Goal: Information Seeking & Learning: Learn about a topic

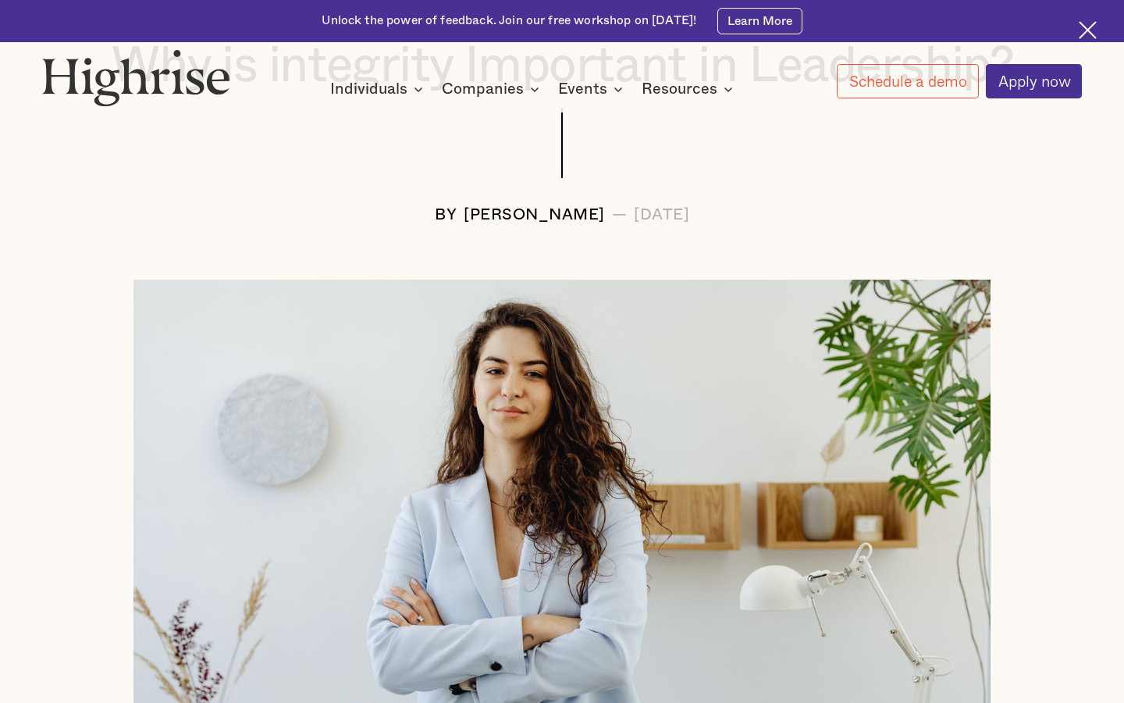
scroll to position [312, 0]
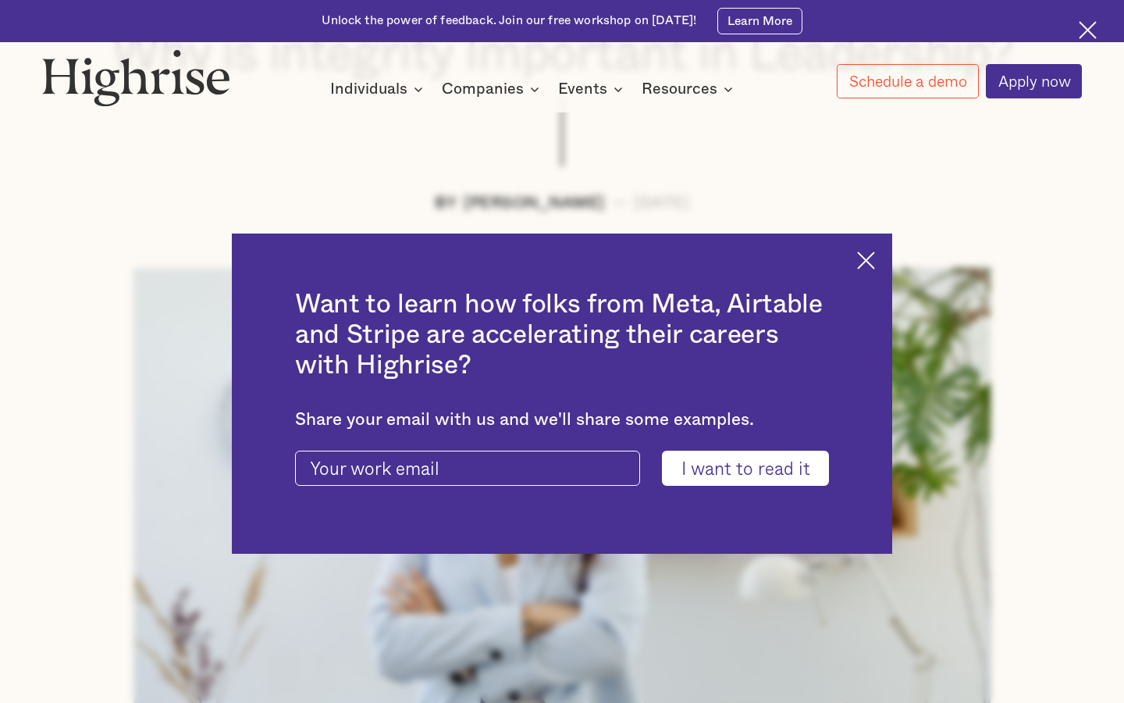
click at [871, 258] on img at bounding box center [866, 260] width 18 height 18
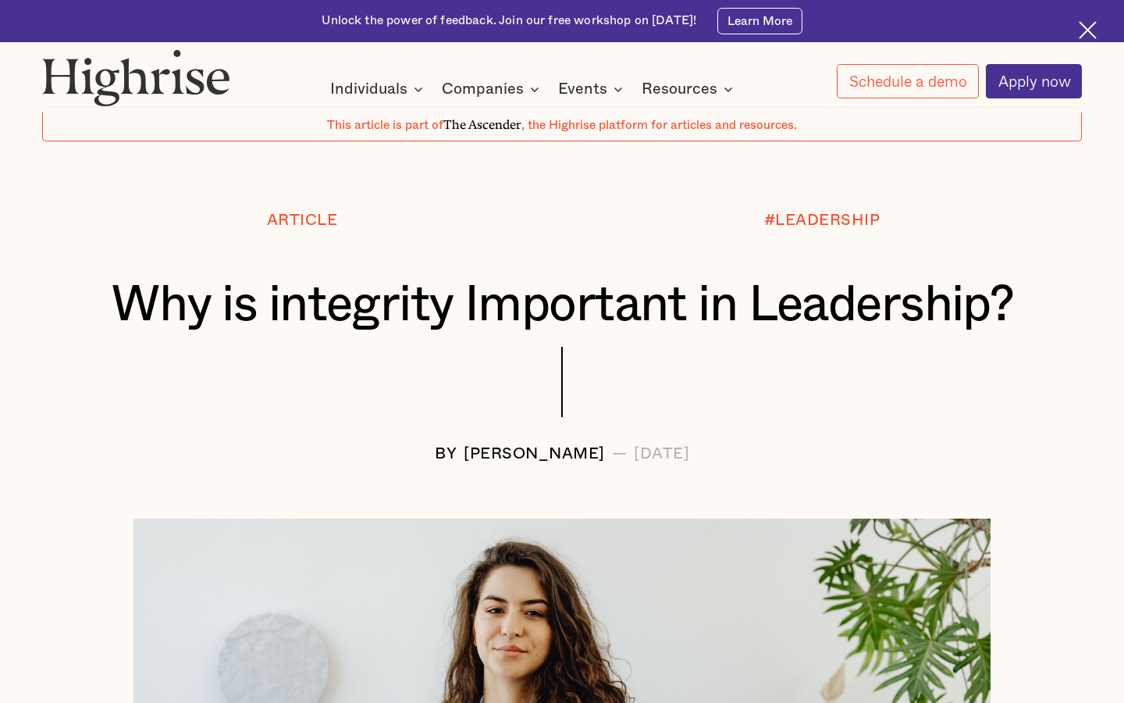
scroll to position [0, 0]
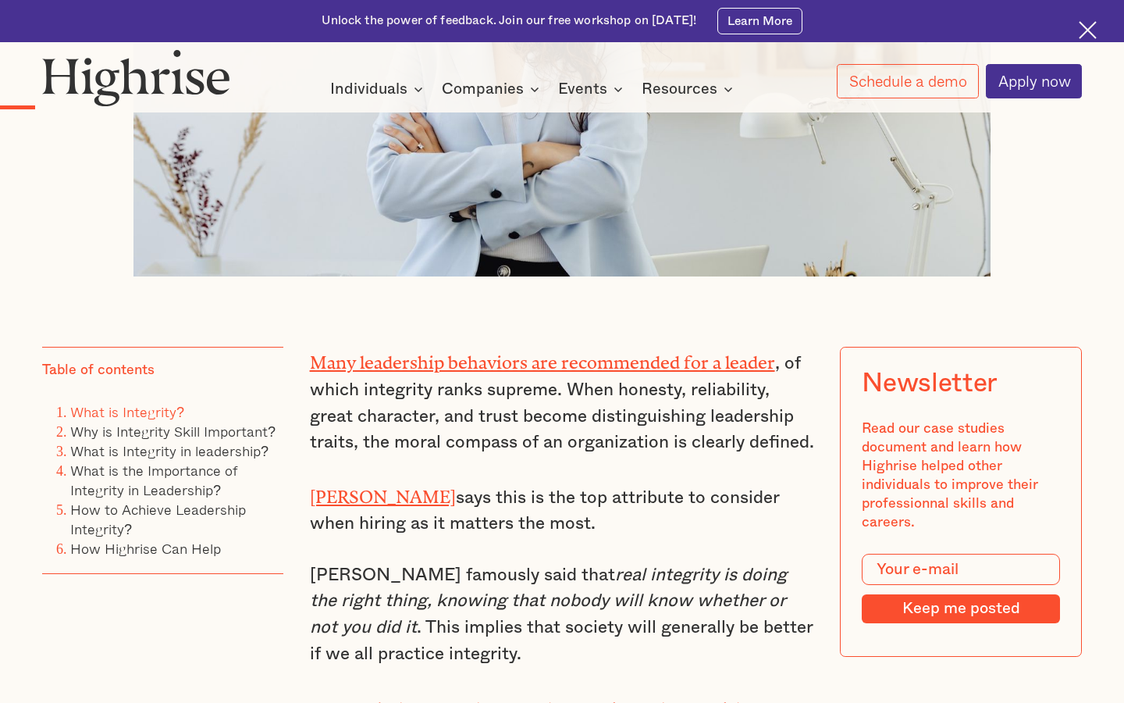
scroll to position [775, 0]
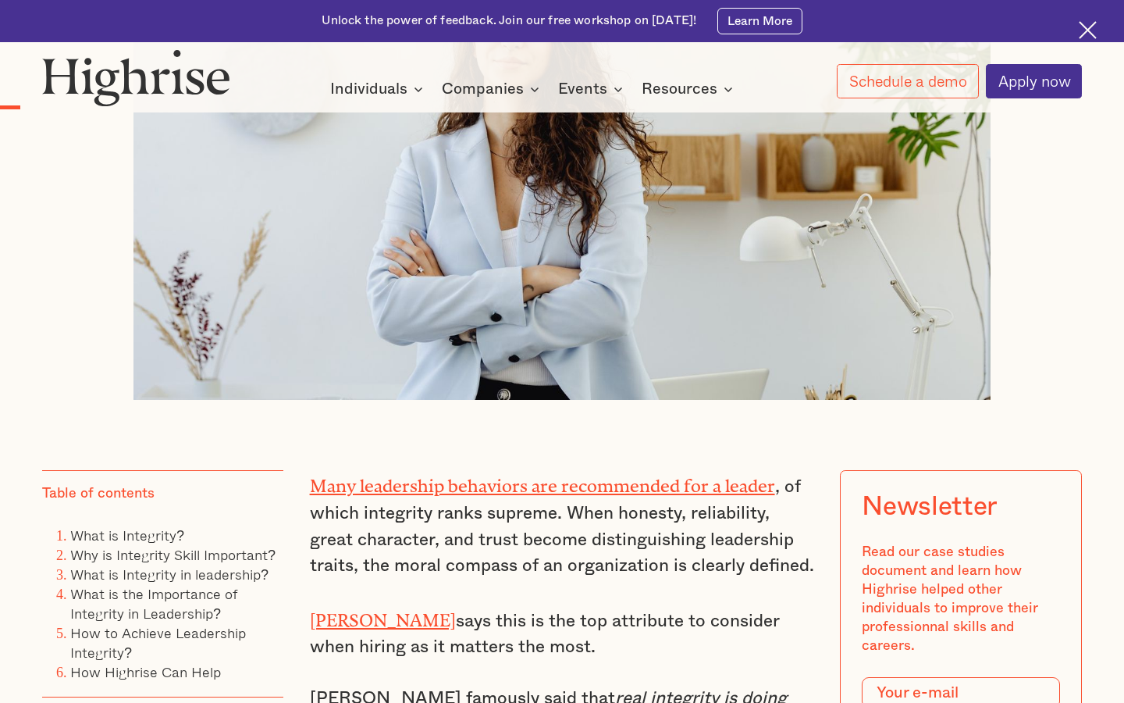
scroll to position [656, 0]
